Goal: Find contact information: Find contact information

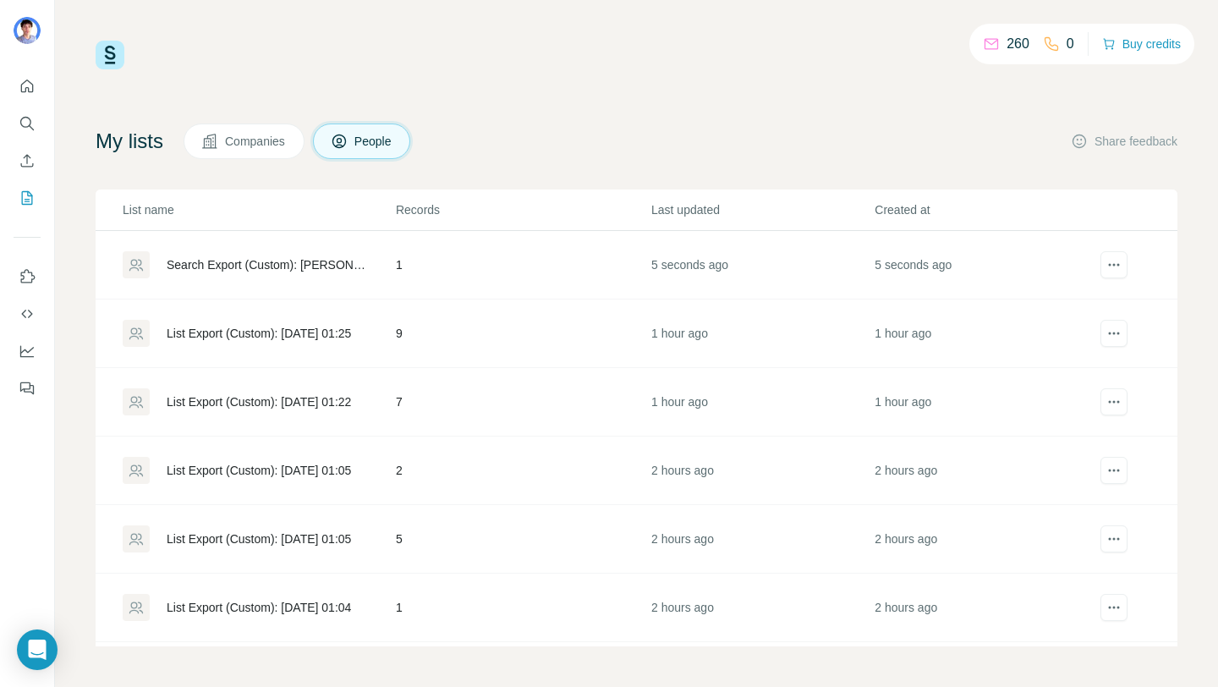
click at [266, 271] on div "Search Export (Custom): Gregory Renou - 07/09/2025 02:44" at bounding box center [267, 264] width 200 height 17
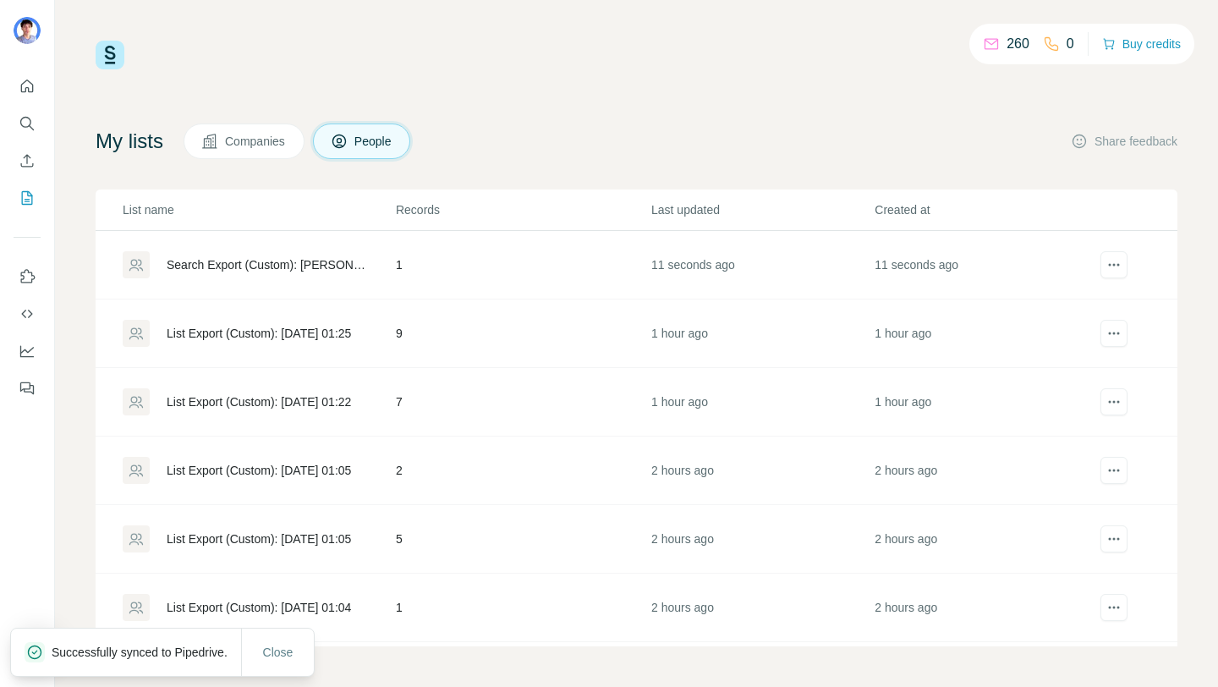
click at [351, 265] on div "Search Export (Custom): Gregory Renou - 07/09/2025 02:44" at bounding box center [267, 264] width 200 height 17
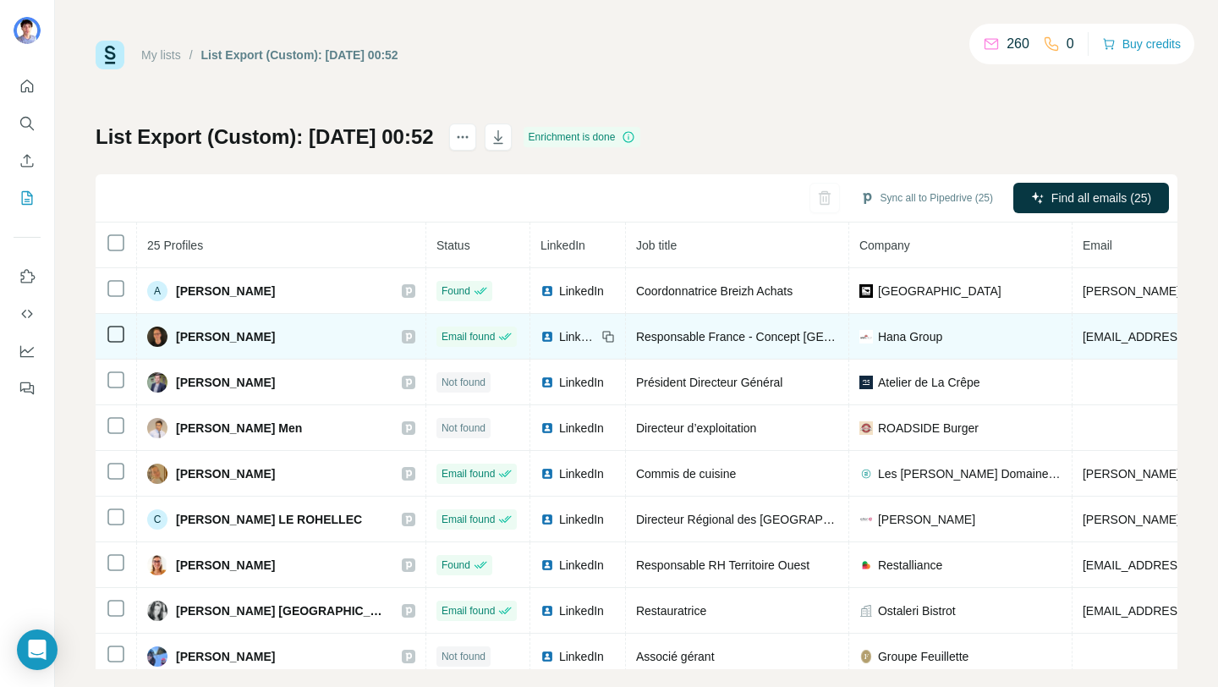
drag, startPoint x: 446, startPoint y: 365, endPoint x: 442, endPoint y: 350, distance: 15.6
click at [442, 350] on tbody "A Audrey Goarnisson Found LinkedIn Coordonnatrice Breizh Achats Région Bretagne…" at bounding box center [970, 496] width 1749 height 457
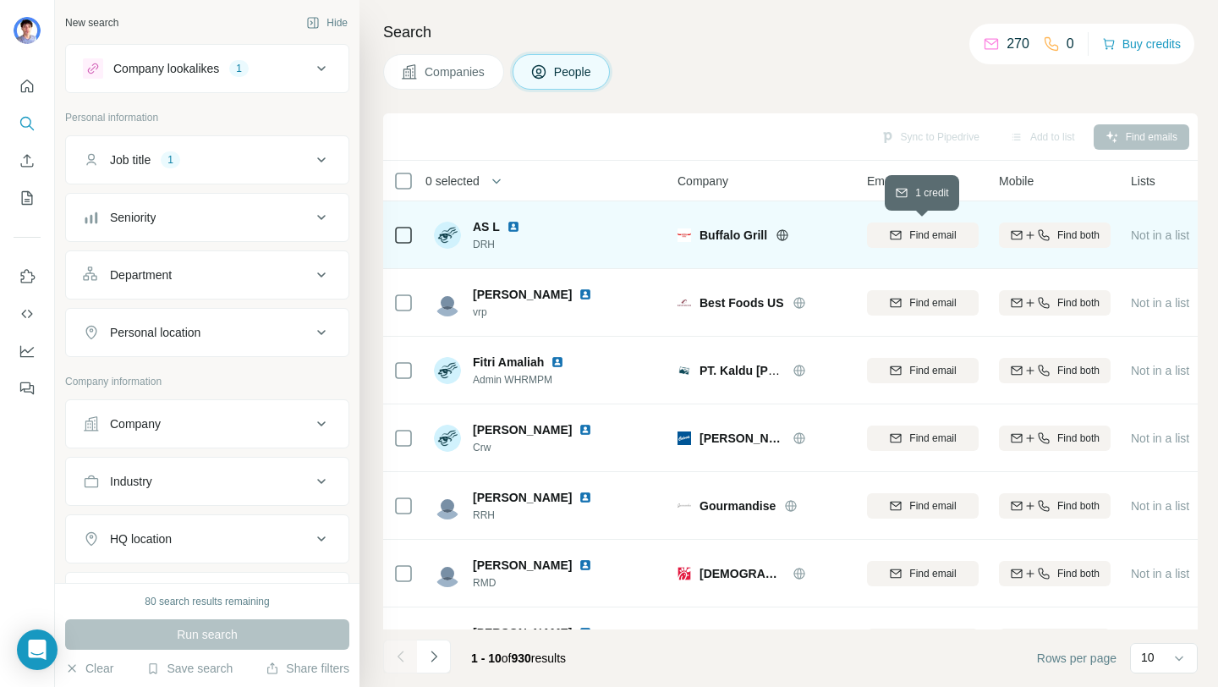
click at [946, 238] on span "Find email" at bounding box center [932, 235] width 47 height 15
drag, startPoint x: 129, startPoint y: 335, endPoint x: 332, endPoint y: 271, distance: 213.5
click at [332, 271] on ul "Job title 1 Seniority Department Personal location" at bounding box center [207, 246] width 284 height 222
click at [331, 320] on button "Personal location" at bounding box center [207, 332] width 282 height 41
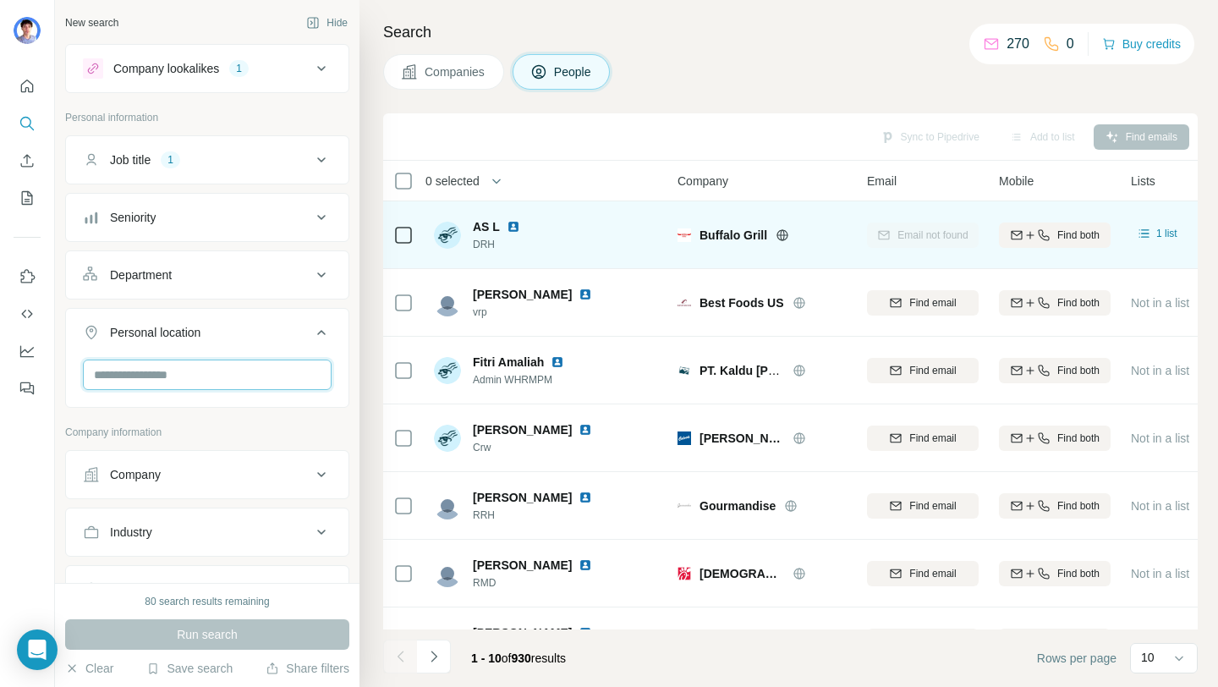
click at [266, 364] on input "text" at bounding box center [207, 374] width 249 height 30
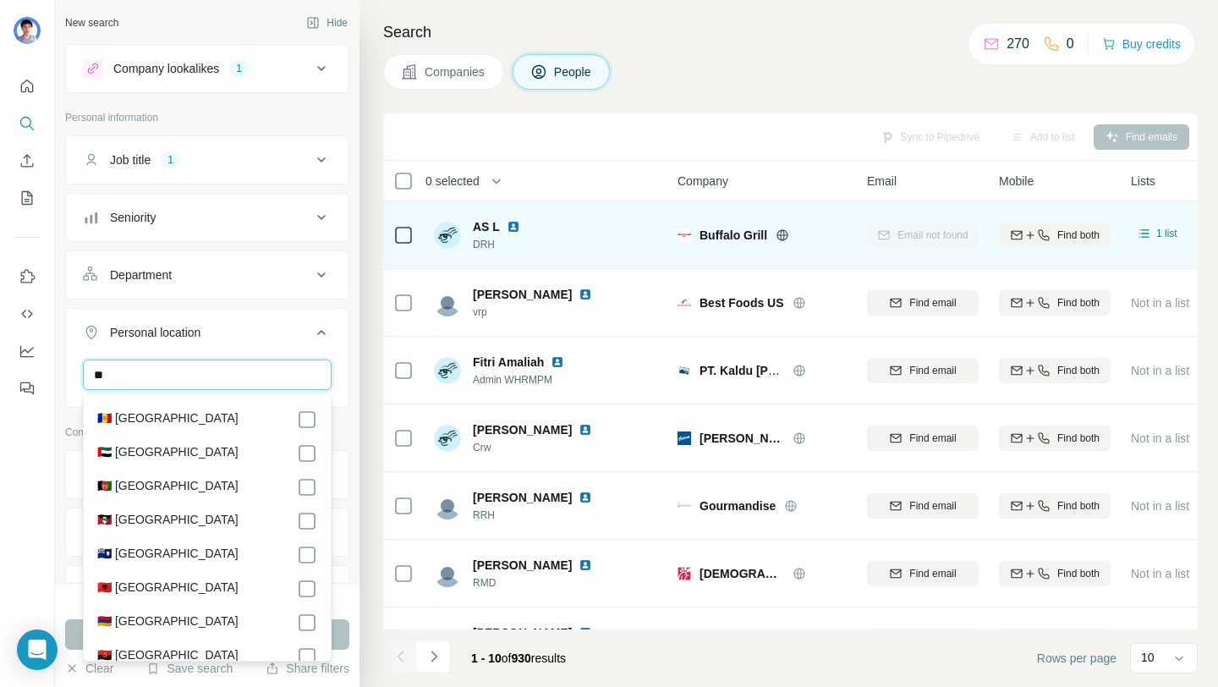
type input "*"
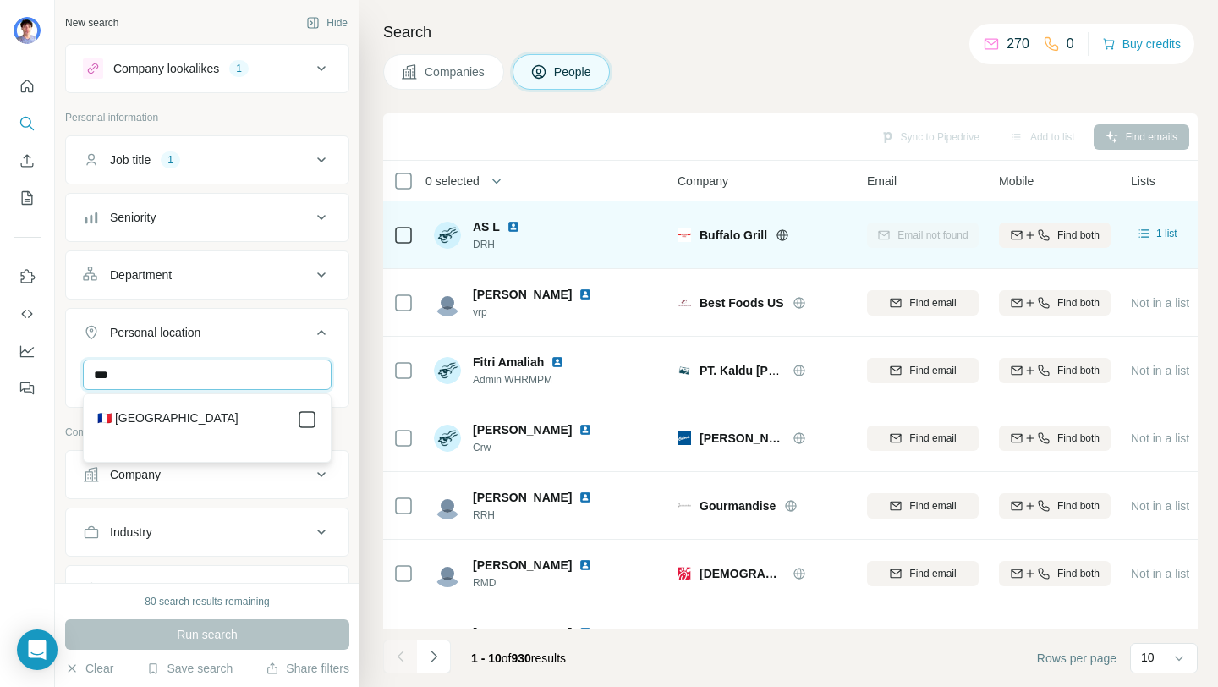
type input "***"
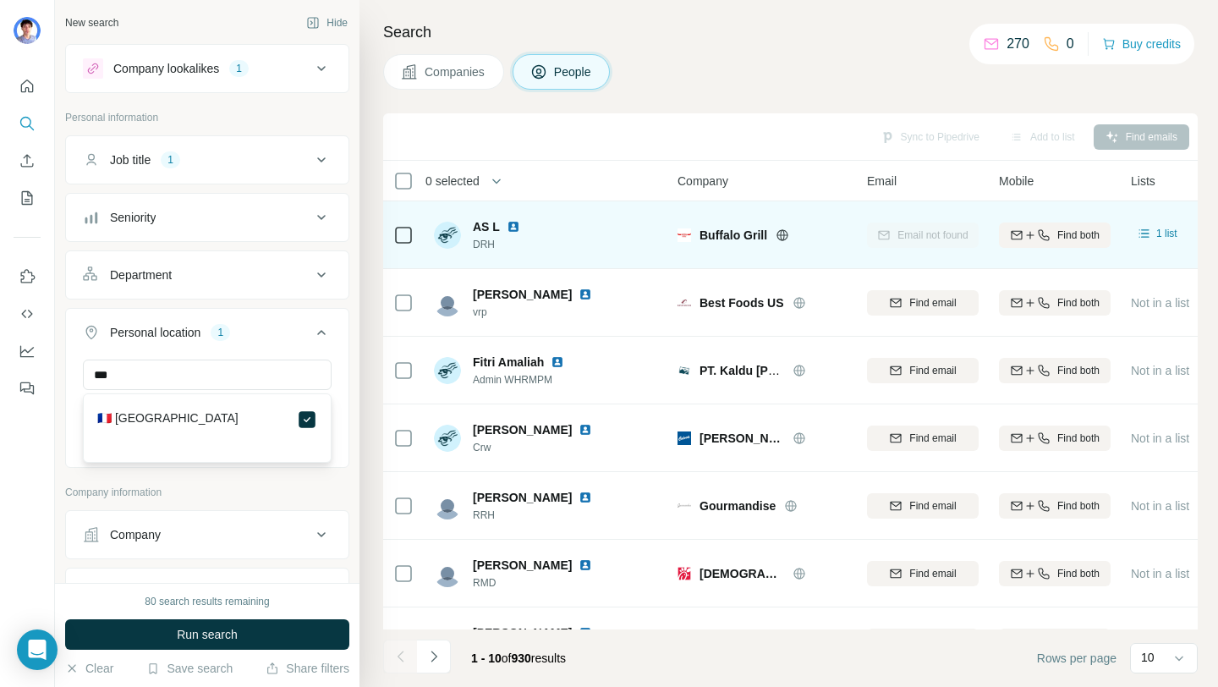
click at [313, 341] on icon at bounding box center [321, 332] width 20 height 20
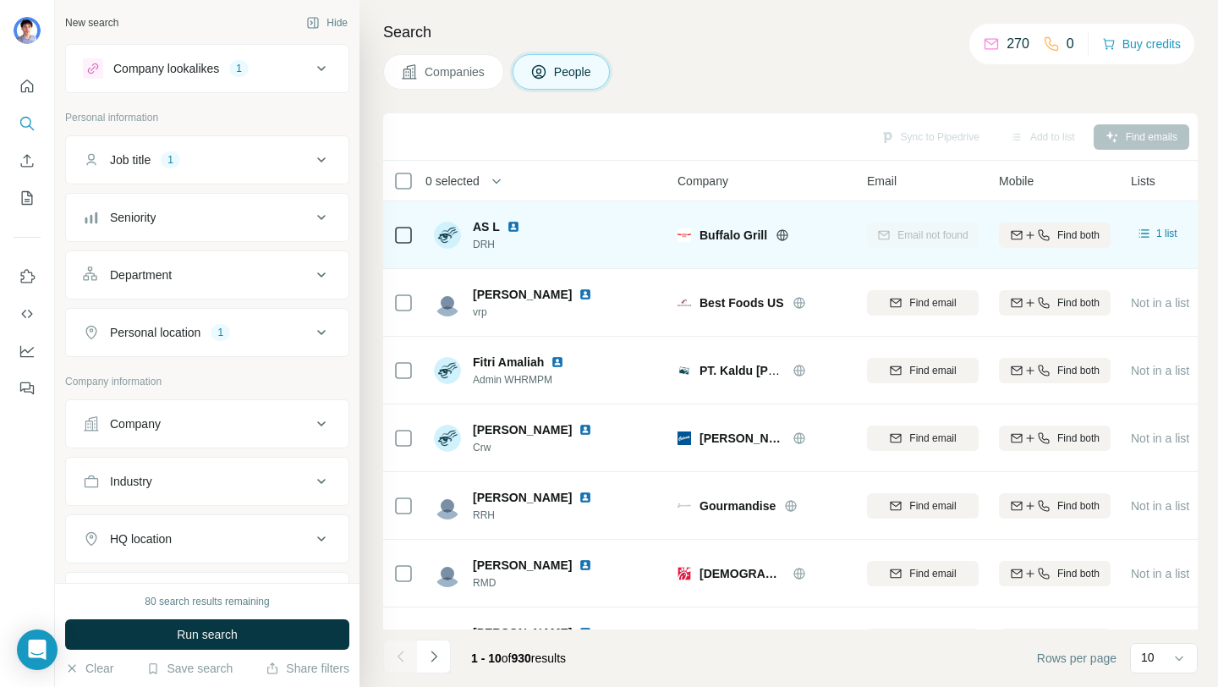
click at [314, 151] on icon at bounding box center [321, 160] width 20 height 20
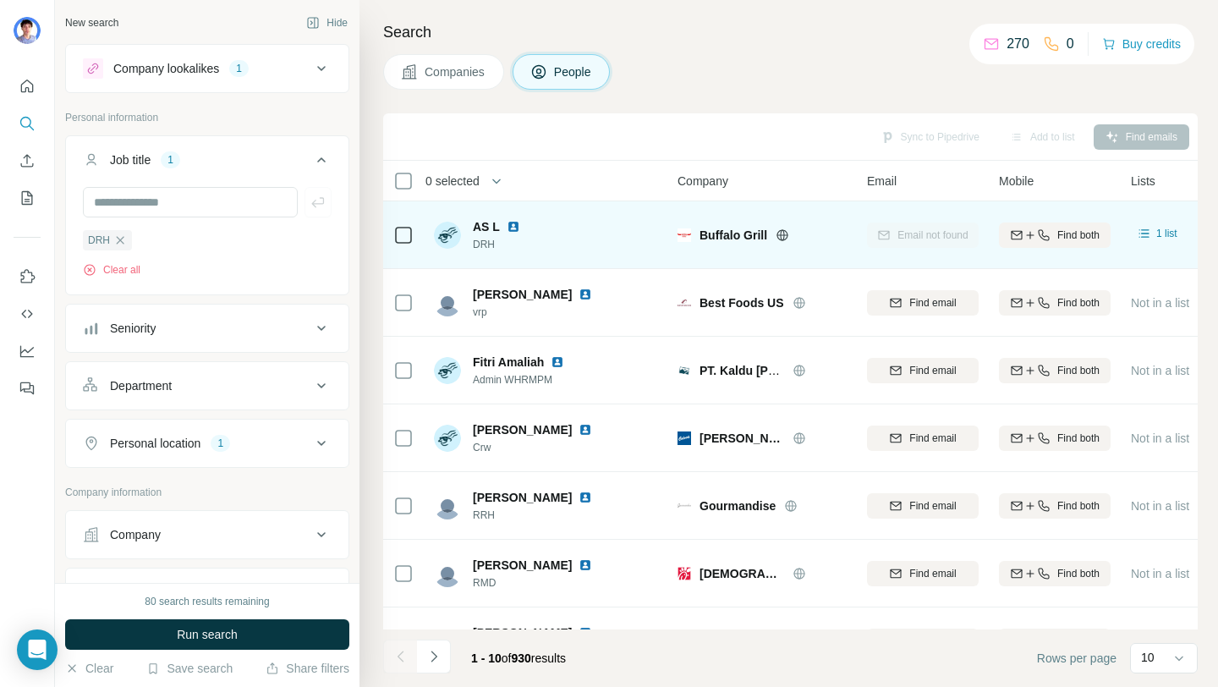
click at [315, 159] on icon at bounding box center [321, 160] width 20 height 20
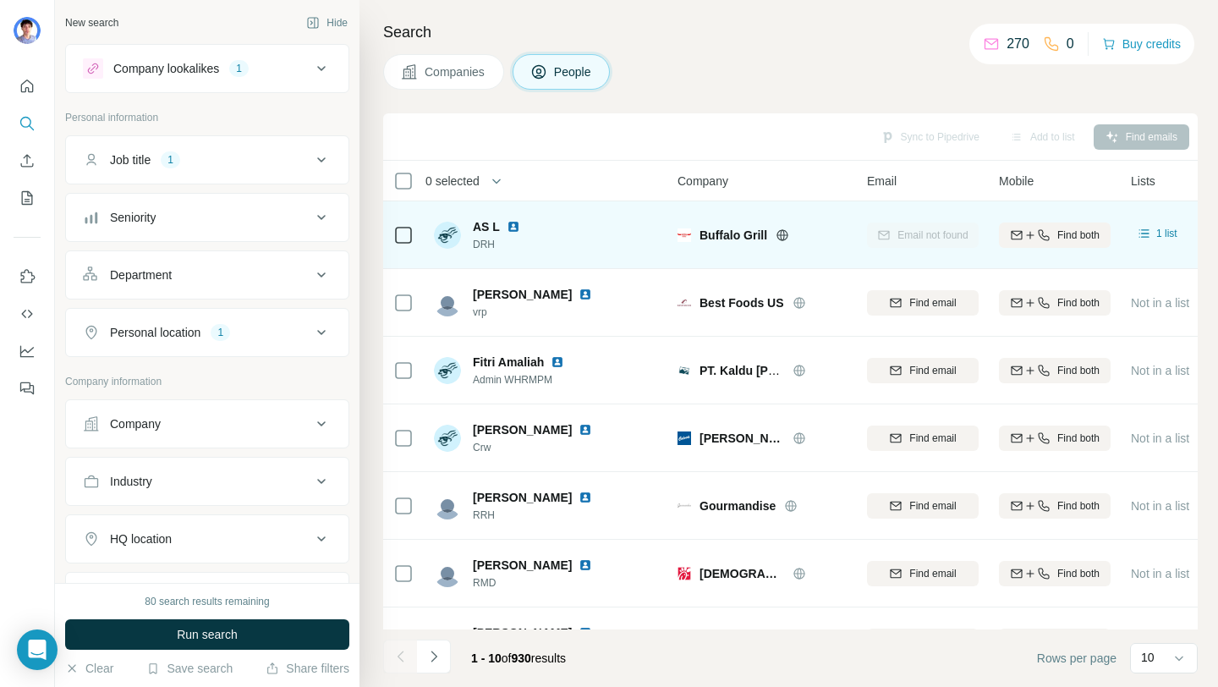
click at [293, 90] on div "Company lookalikes 1" at bounding box center [207, 68] width 284 height 49
click at [321, 69] on icon at bounding box center [321, 68] width 20 height 20
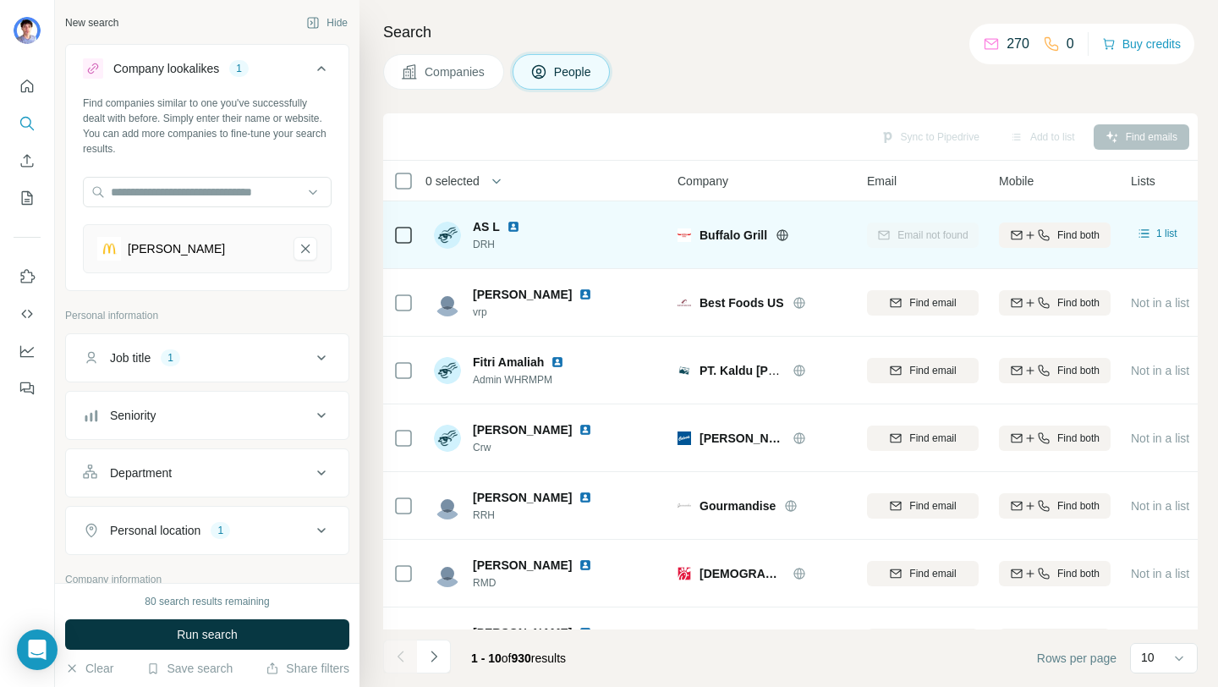
click at [318, 69] on icon at bounding box center [321, 68] width 8 height 5
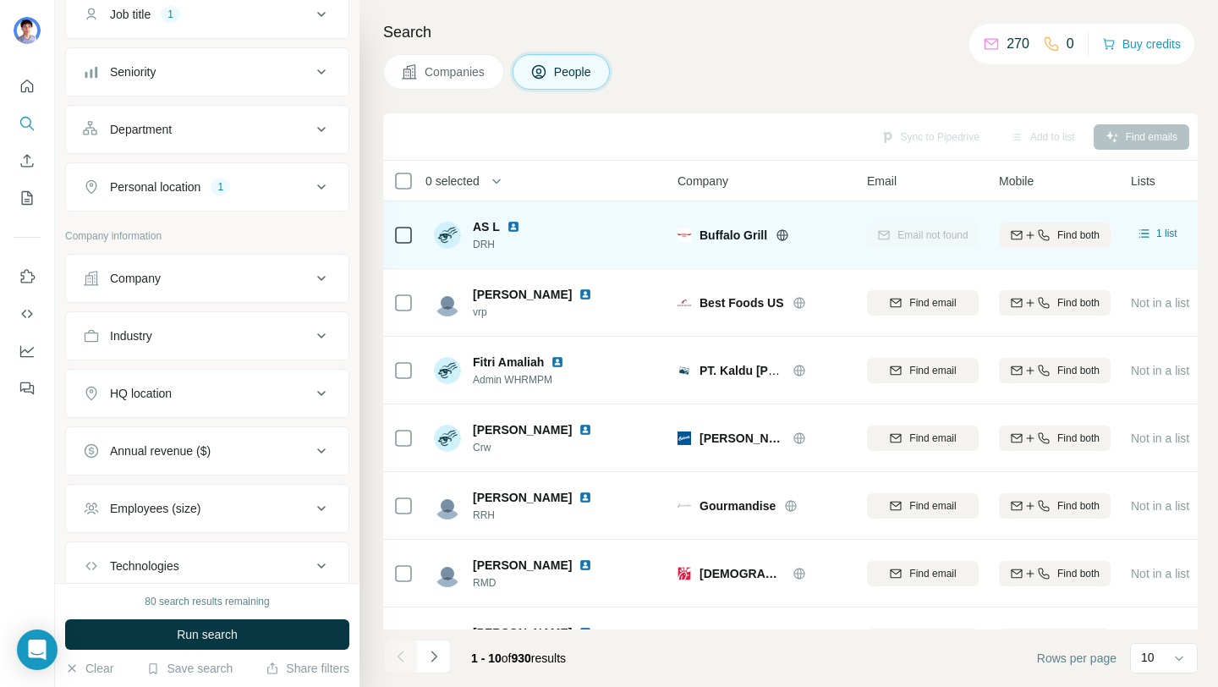
scroll to position [171, 0]
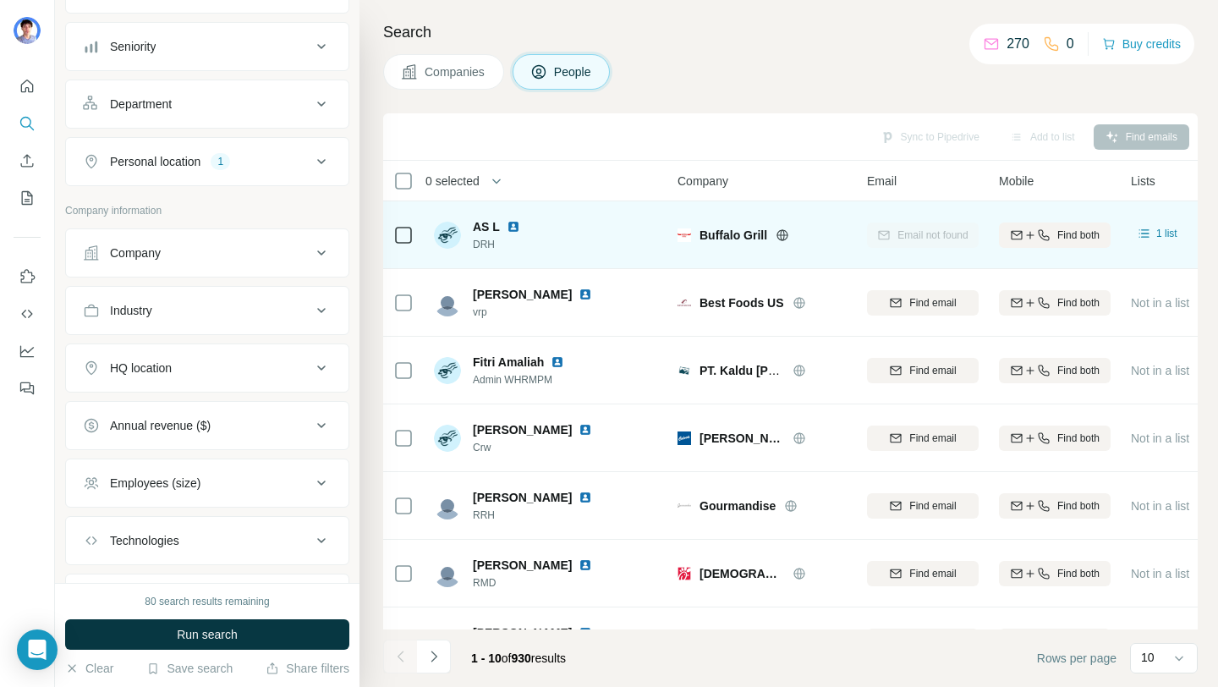
click at [311, 370] on icon at bounding box center [321, 368] width 20 height 20
click at [319, 416] on input "text" at bounding box center [207, 410] width 249 height 30
type input "****"
